Goal: Information Seeking & Learning: Learn about a topic

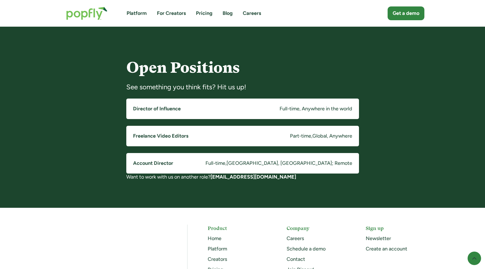
scroll to position [410, 0]
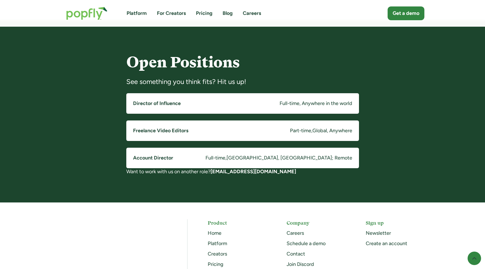
click at [196, 131] on link "Freelance Video Editors Part-time , Global, Anywhere" at bounding box center [242, 130] width 233 height 20
click at [216, 161] on link "Account Director Full-time , Costa Mesa, CA; Remote" at bounding box center [242, 158] width 233 height 20
click at [230, 135] on link "Freelance Video Editors Part-time , Global, Anywhere" at bounding box center [242, 130] width 233 height 20
click at [212, 156] on link "Account Director Full-time , Costa Mesa, CA; Remote" at bounding box center [242, 158] width 233 height 20
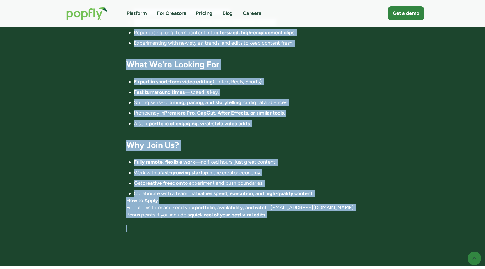
scroll to position [380, 0]
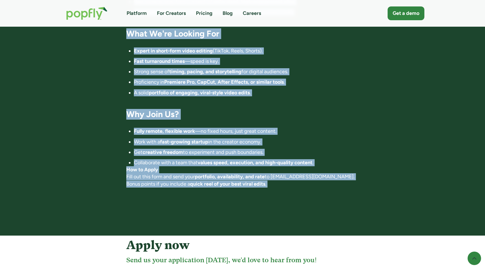
drag, startPoint x: 124, startPoint y: 57, endPoint x: 346, endPoint y: 191, distance: 259.7
copy div "Loremipsu Dolor Sitamet Cons-adip , Elitse, Doeiusmo Tempo inc Utlab etdolo: Ma…"
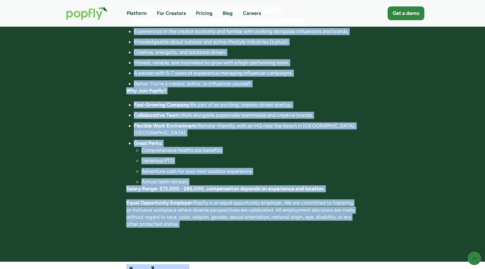
scroll to position [363, 0]
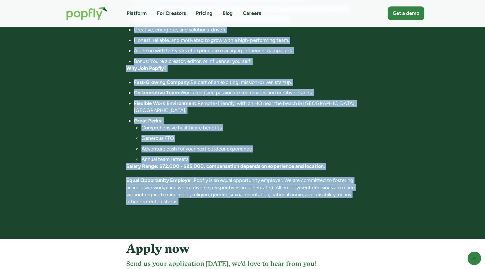
drag, startPoint x: 124, startPoint y: 48, endPoint x: 323, endPoint y: 195, distance: 248.1
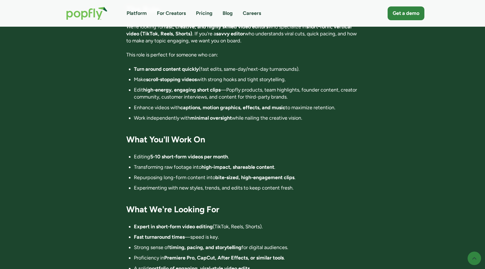
scroll to position [205, 0]
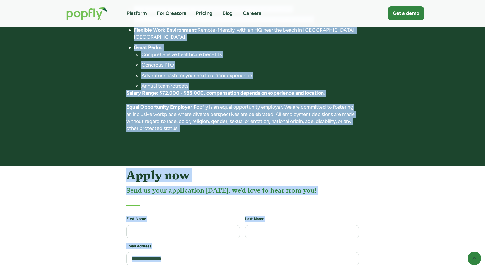
scroll to position [451, 0]
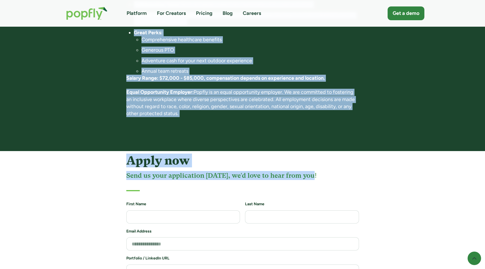
drag, startPoint x: 126, startPoint y: 70, endPoint x: 295, endPoint y: 174, distance: 198.5
click at [295, 174] on body "Platform For Creators Pricing Blog Careers Get a demo Account Director Full-tim…" at bounding box center [242, 64] width 485 height 1030
copy body "Account Director Full-time , Costa Mesa, CA; Remote Apply now First listed: Sep…"
click at [164, 75] on p "Salary Range: $72,000 - $85,000, compensation depends on experience and locatio…" at bounding box center [242, 78] width 233 height 7
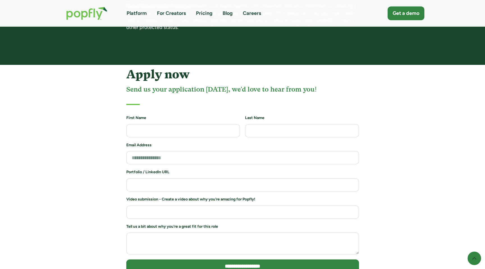
scroll to position [538, 0]
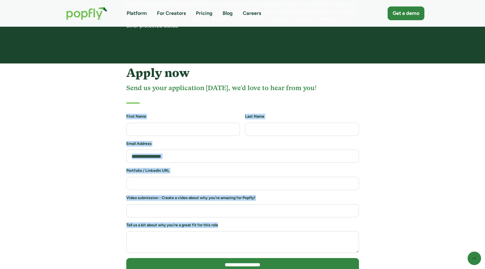
drag, startPoint x: 125, startPoint y: 108, endPoint x: 291, endPoint y: 220, distance: 200.1
click at [291, 220] on div "**********" at bounding box center [242, 179] width 377 height 227
copy form "First Name Last Name Email Address Portfolio / LinkedIn URL Video submission - …"
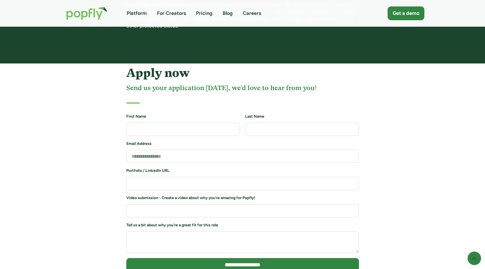
click at [90, 172] on div "**********" at bounding box center [242, 179] width 377 height 227
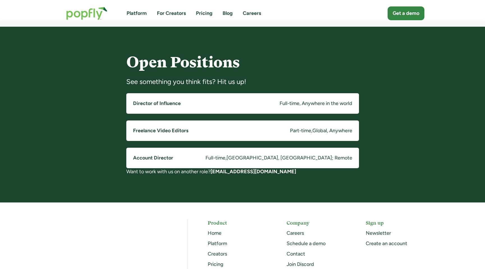
click at [154, 135] on link "Freelance Video Editors Part-time , Global, Anywhere" at bounding box center [242, 130] width 233 height 20
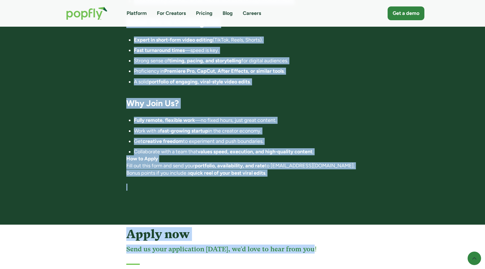
scroll to position [397, 0]
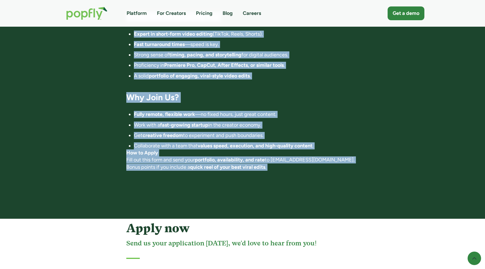
drag, startPoint x: 122, startPoint y: 45, endPoint x: 270, endPoint y: 175, distance: 196.7
copy div "‍ Location: Fully Remote (Global) Commitment: Contract / Freelance (5-10 videos…"
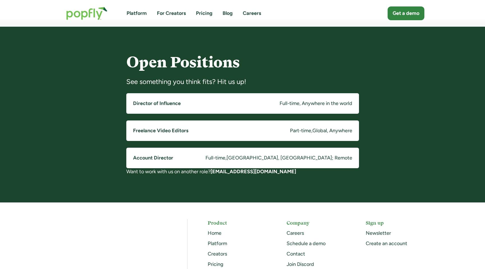
click at [173, 156] on link "Account Director Full-time , [GEOGRAPHIC_DATA], [GEOGRAPHIC_DATA]; Remote" at bounding box center [242, 158] width 233 height 20
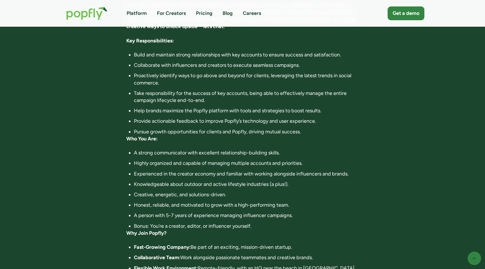
scroll to position [211, 0]
